Goal: Transaction & Acquisition: Purchase product/service

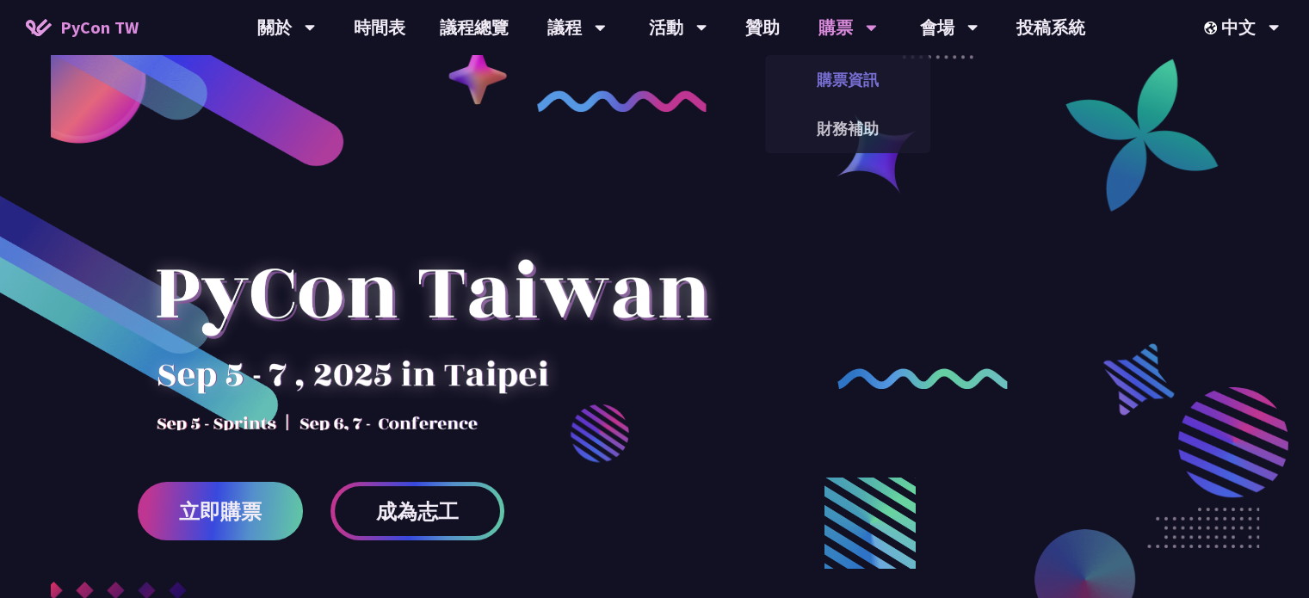
click at [875, 74] on link "購票資訊" at bounding box center [847, 79] width 165 height 40
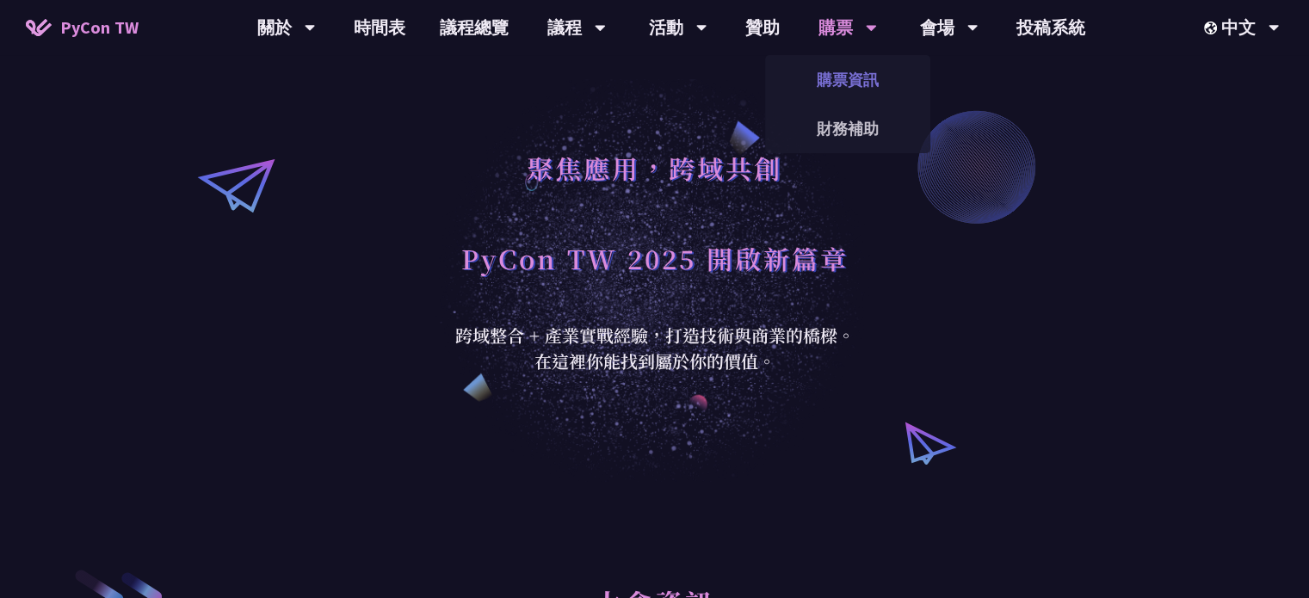
click at [861, 75] on link "購票資訊" at bounding box center [847, 79] width 165 height 40
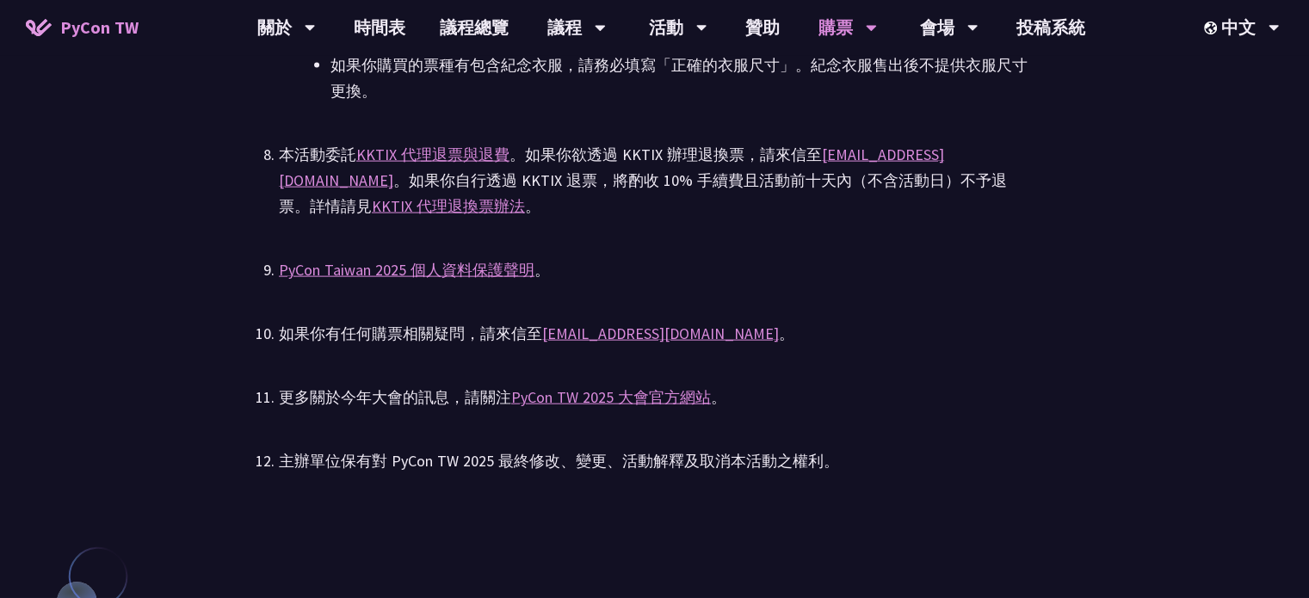
scroll to position [3762, 0]
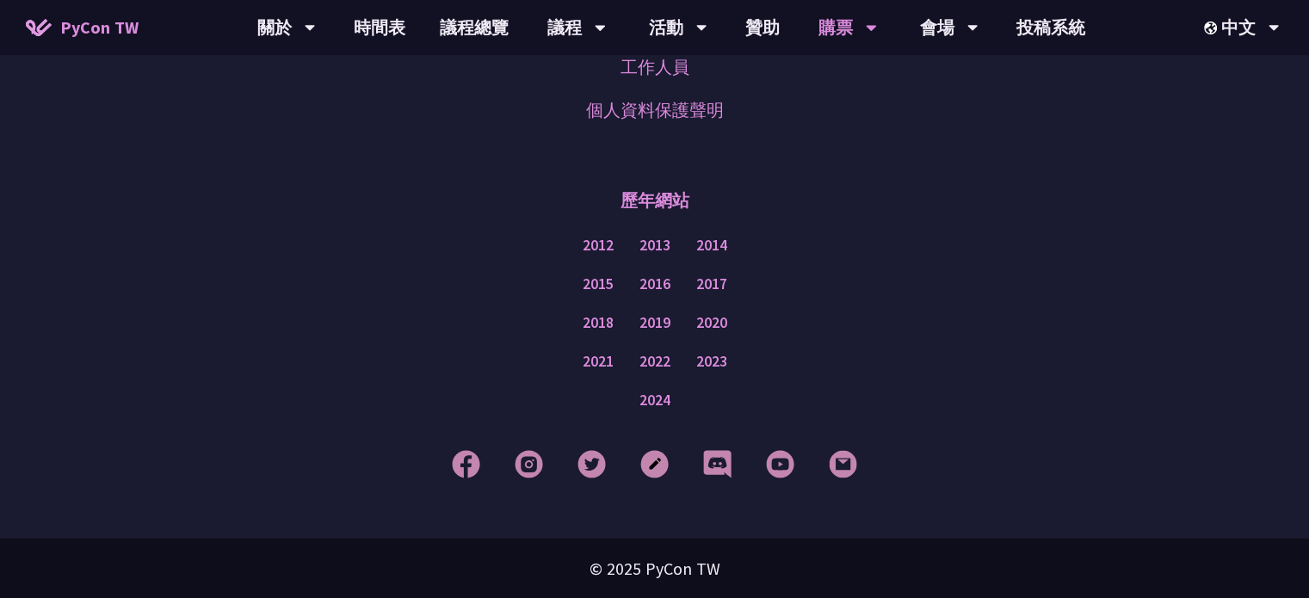
scroll to position [4364, 0]
click at [682, 577] on div "© 2025 PyCon TW" at bounding box center [654, 568] width 1309 height 60
click at [687, 571] on div "© 2025 PyCon TW" at bounding box center [654, 568] width 1309 height 60
click at [1002, 565] on div "© 2025 PyCon TW" at bounding box center [654, 568] width 1309 height 60
click at [1011, 264] on div "2015 2016 2017" at bounding box center [654, 283] width 1223 height 39
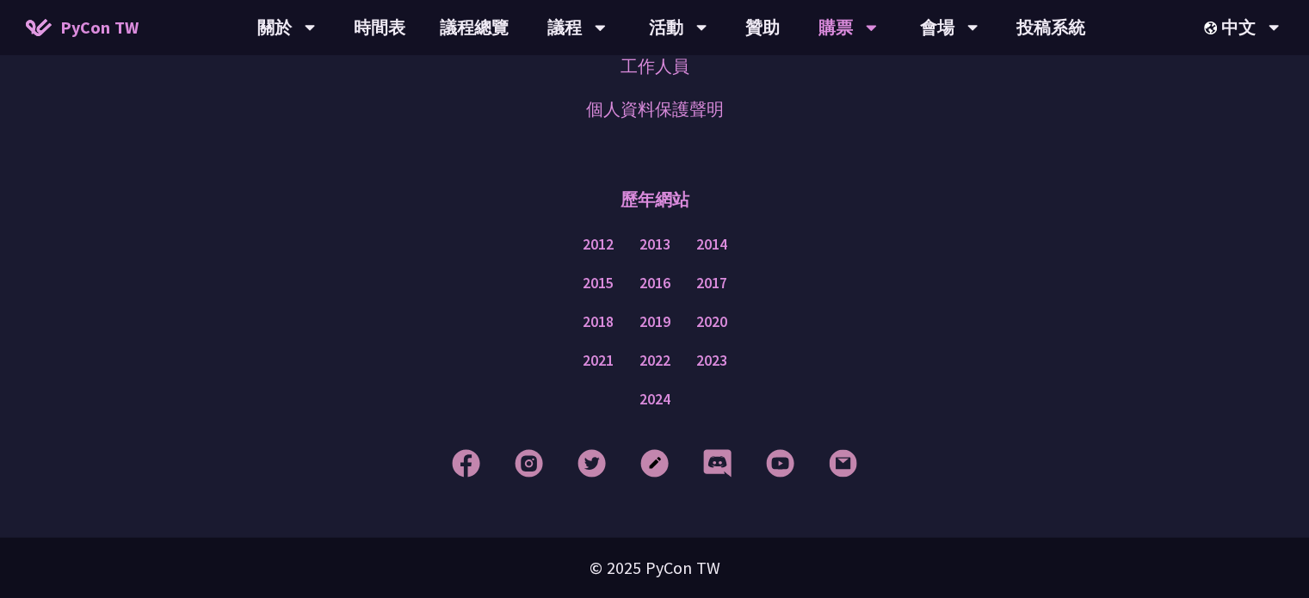
click at [1011, 264] on div "2015 2016 2017" at bounding box center [654, 283] width 1223 height 39
click at [993, 148] on div "成為志工 工作人員 個人資料保護聲明 歷年網站 2012 2013 2014 2015 2016 2017 2018 2019 2020 2021 2022 …" at bounding box center [654, 248] width 1309 height 579
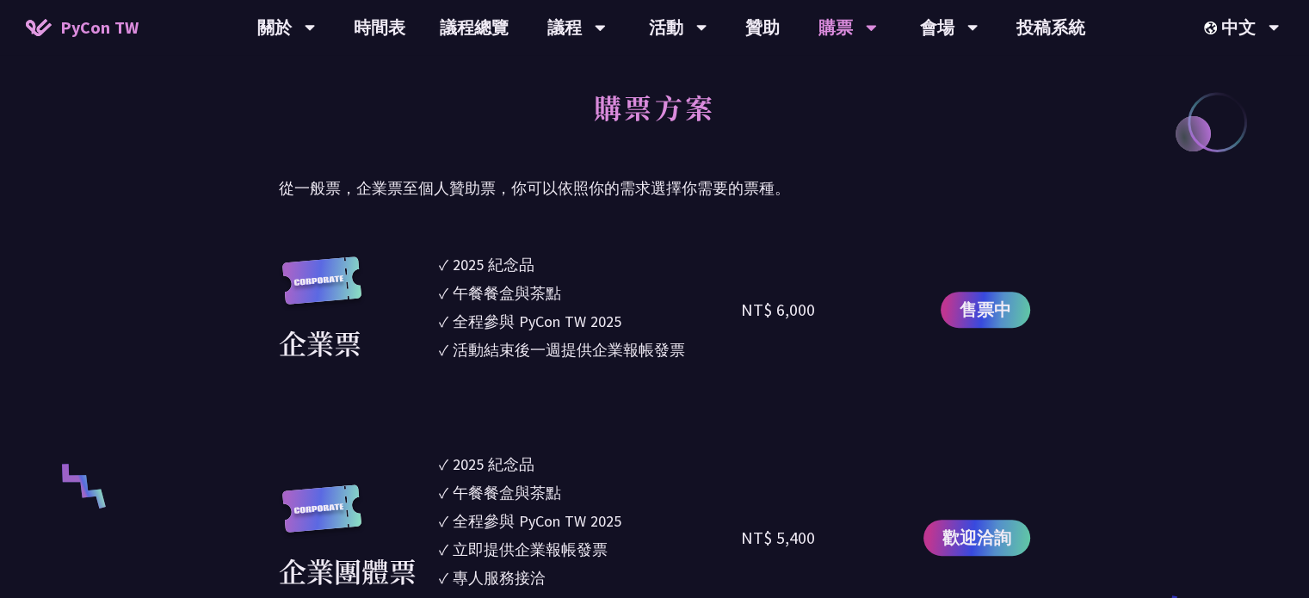
scroll to position [861, 0]
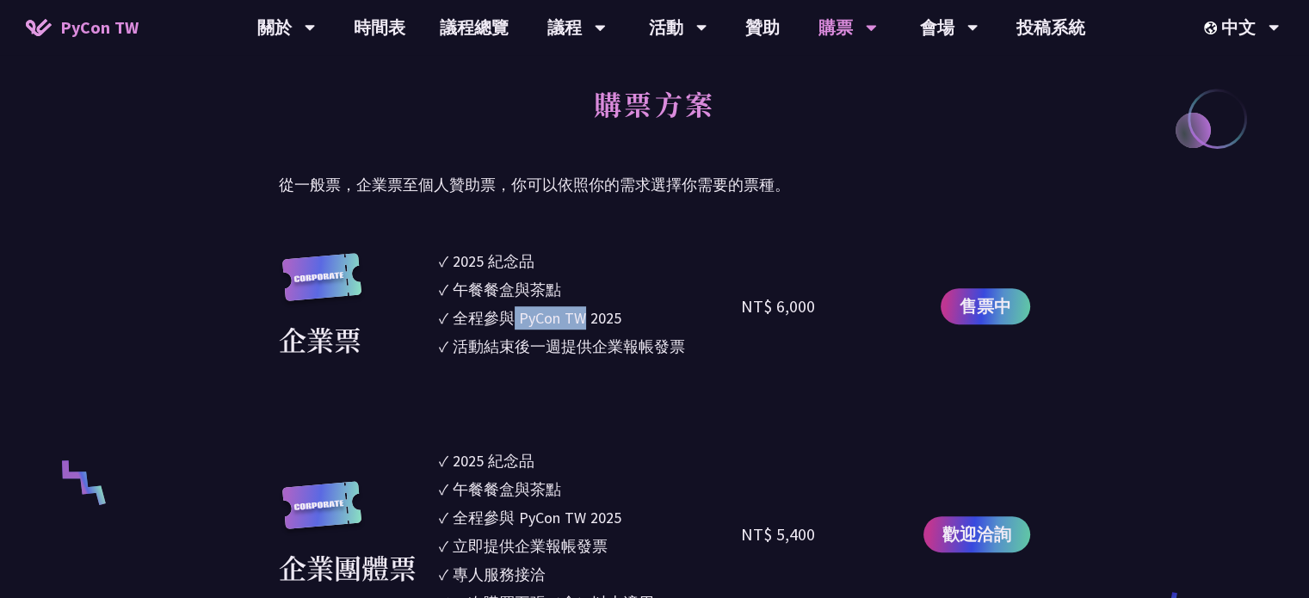
drag, startPoint x: 586, startPoint y: 312, endPoint x: 513, endPoint y: 319, distance: 73.5
click at [513, 319] on div "全程參與 PyCon TW 2025" at bounding box center [537, 317] width 169 height 23
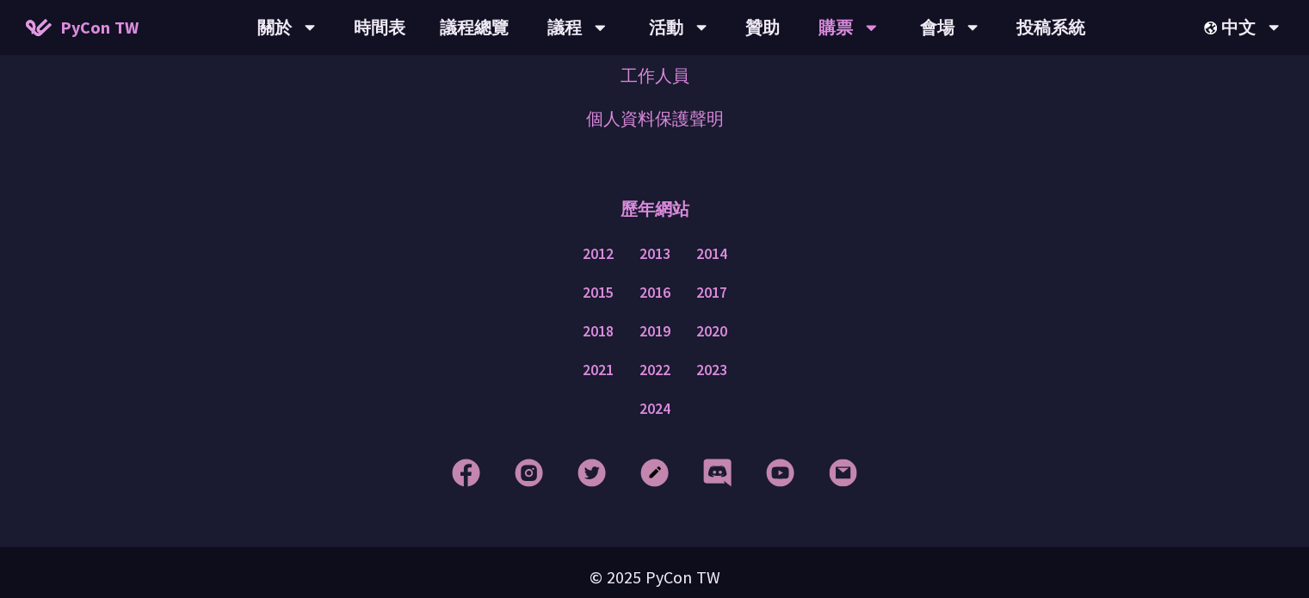
scroll to position [4364, 0]
